Goal: Task Accomplishment & Management: Use online tool/utility

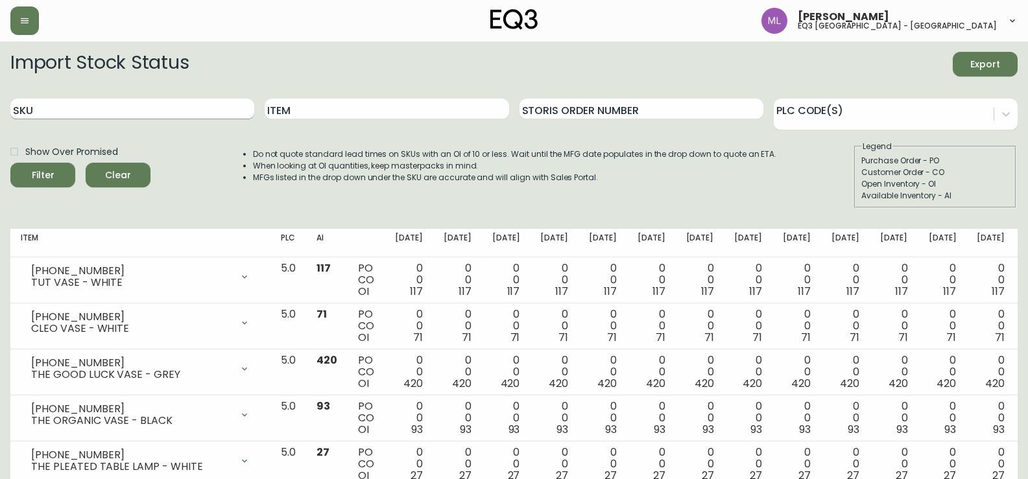
click at [161, 110] on input "SKU" at bounding box center [132, 109] width 244 height 21
click at [317, 107] on input "Item" at bounding box center [387, 109] width 244 height 21
type input "stadium"
click at [10, 163] on button "Filter" at bounding box center [42, 175] width 65 height 25
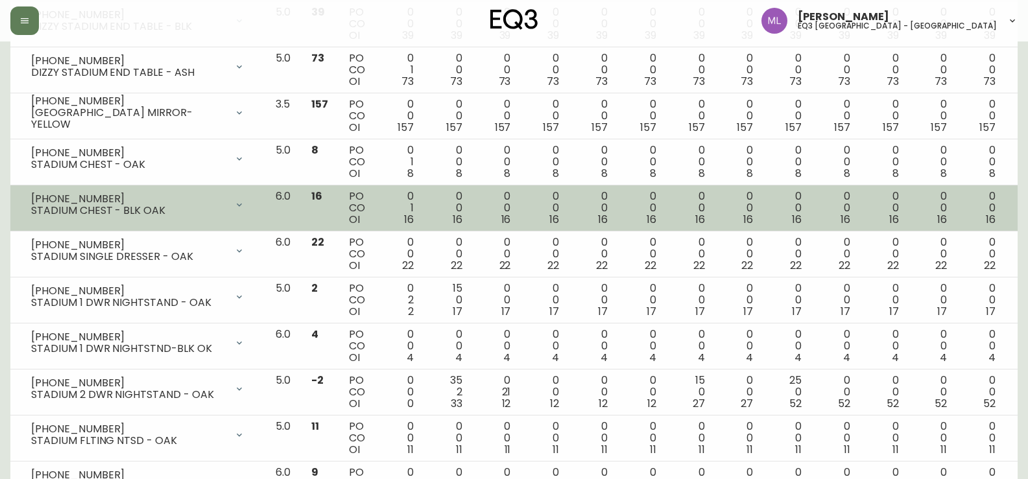
scroll to position [259, 0]
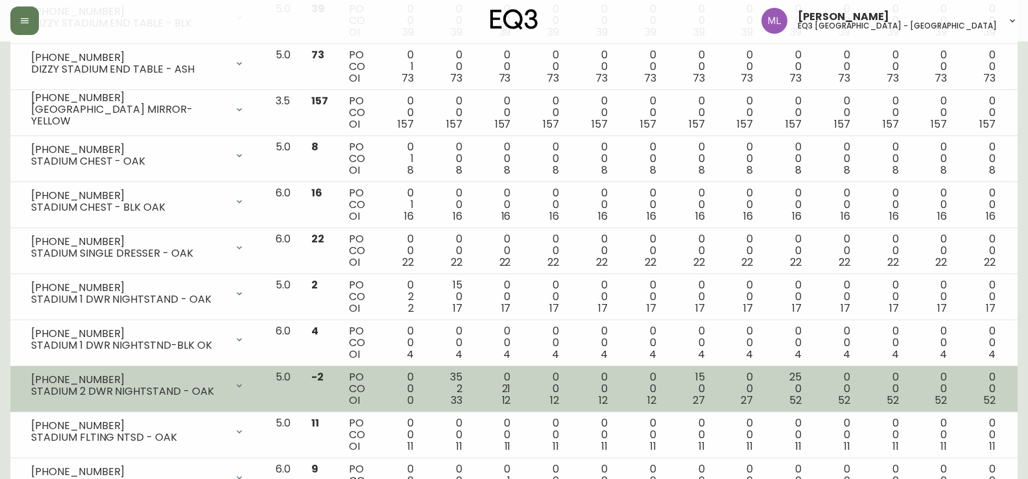
click at [463, 400] on span "33" at bounding box center [457, 400] width 12 height 15
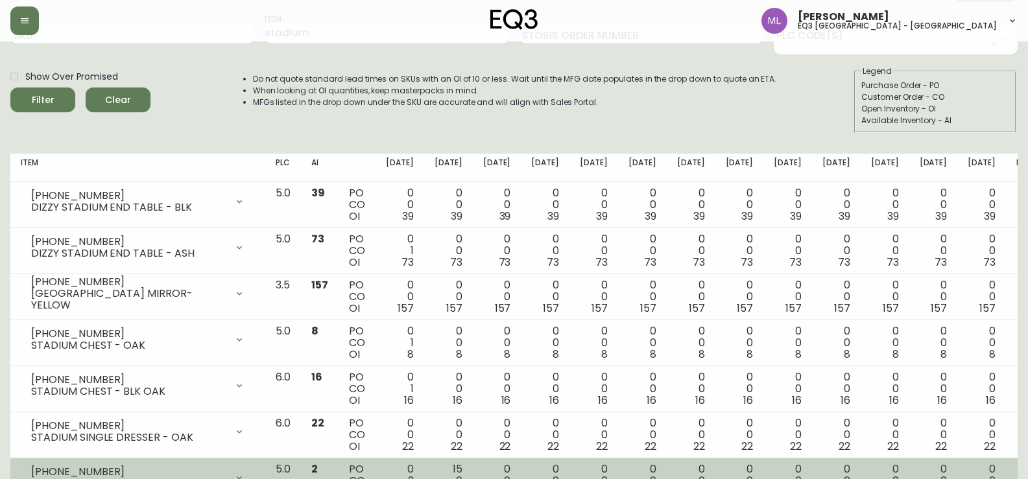
scroll to position [0, 0]
